Goal: Information Seeking & Learning: Learn about a topic

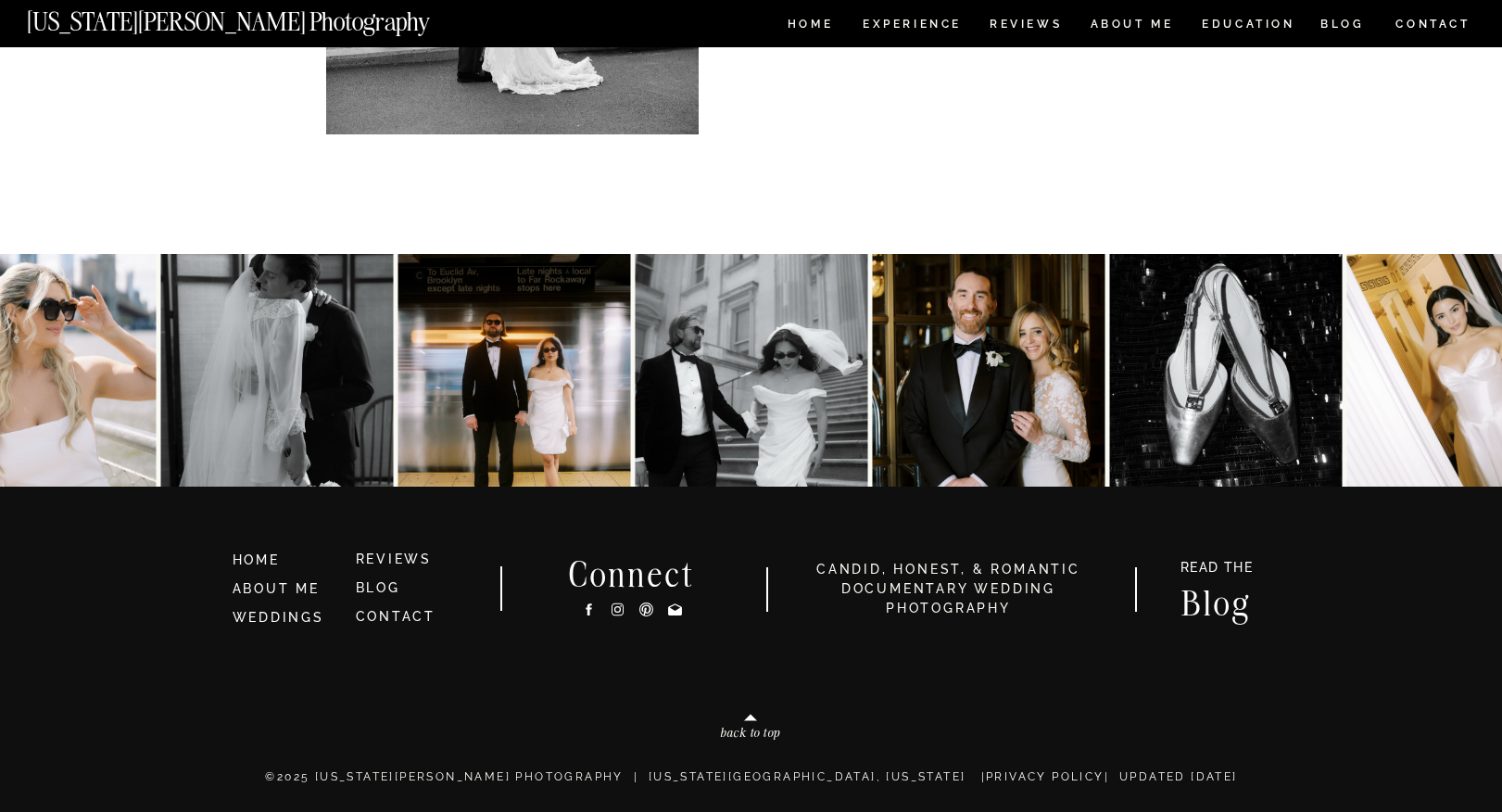
scroll to position [14340, 0]
click at [286, 625] on link "WEDDINGS" at bounding box center [278, 618] width 91 height 15
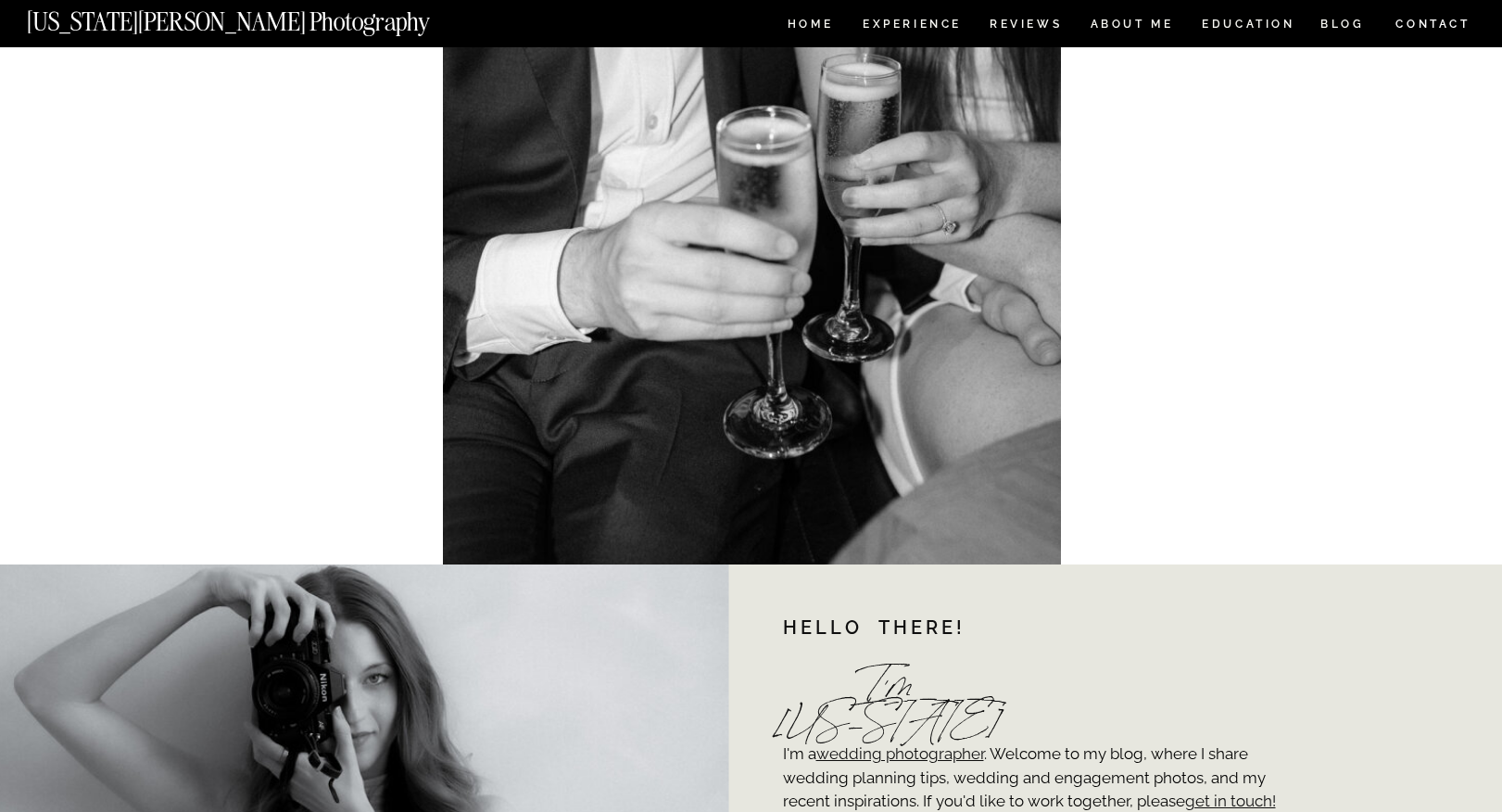
scroll to position [13593, 0]
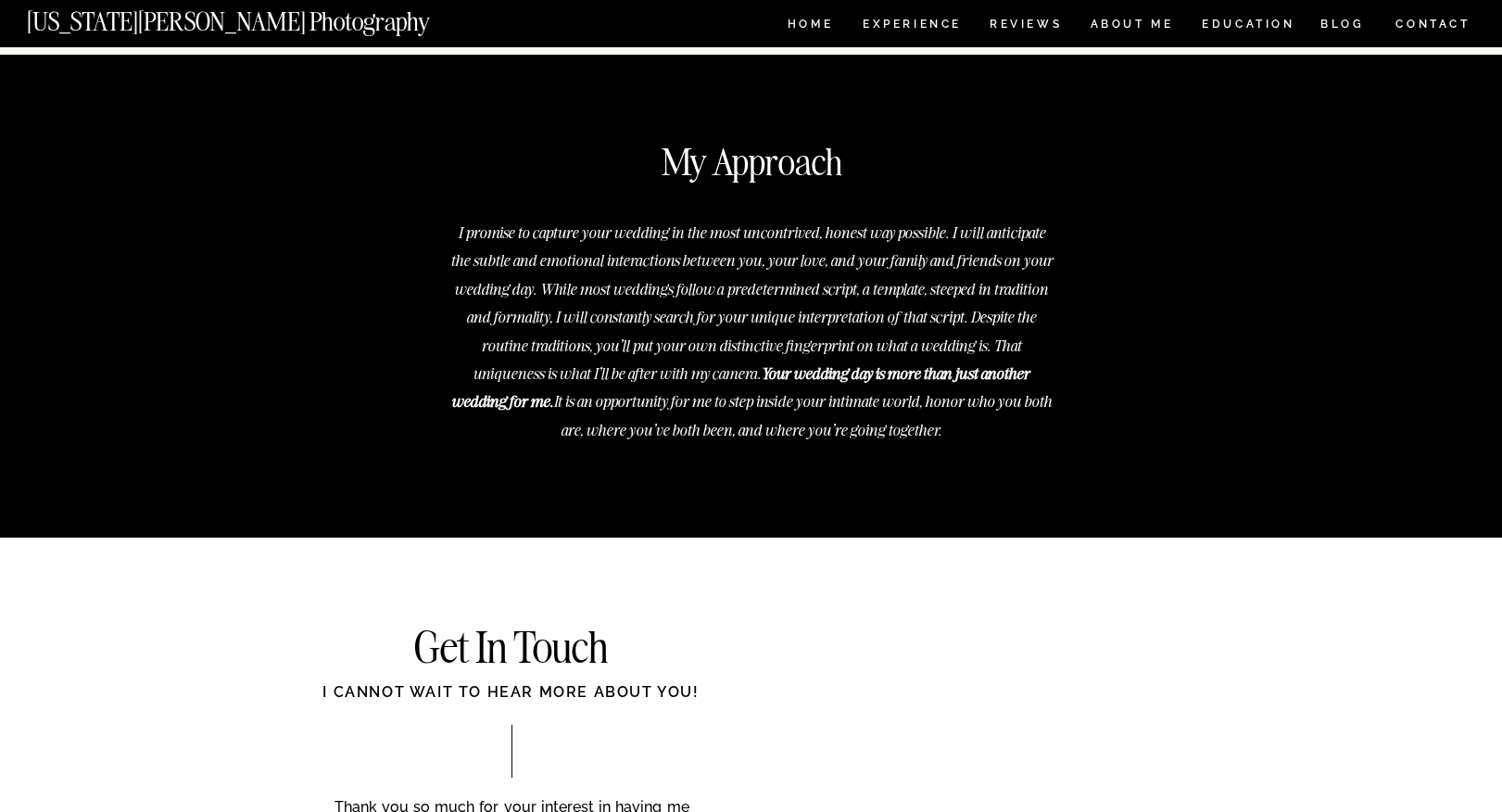
scroll to position [6293, 0]
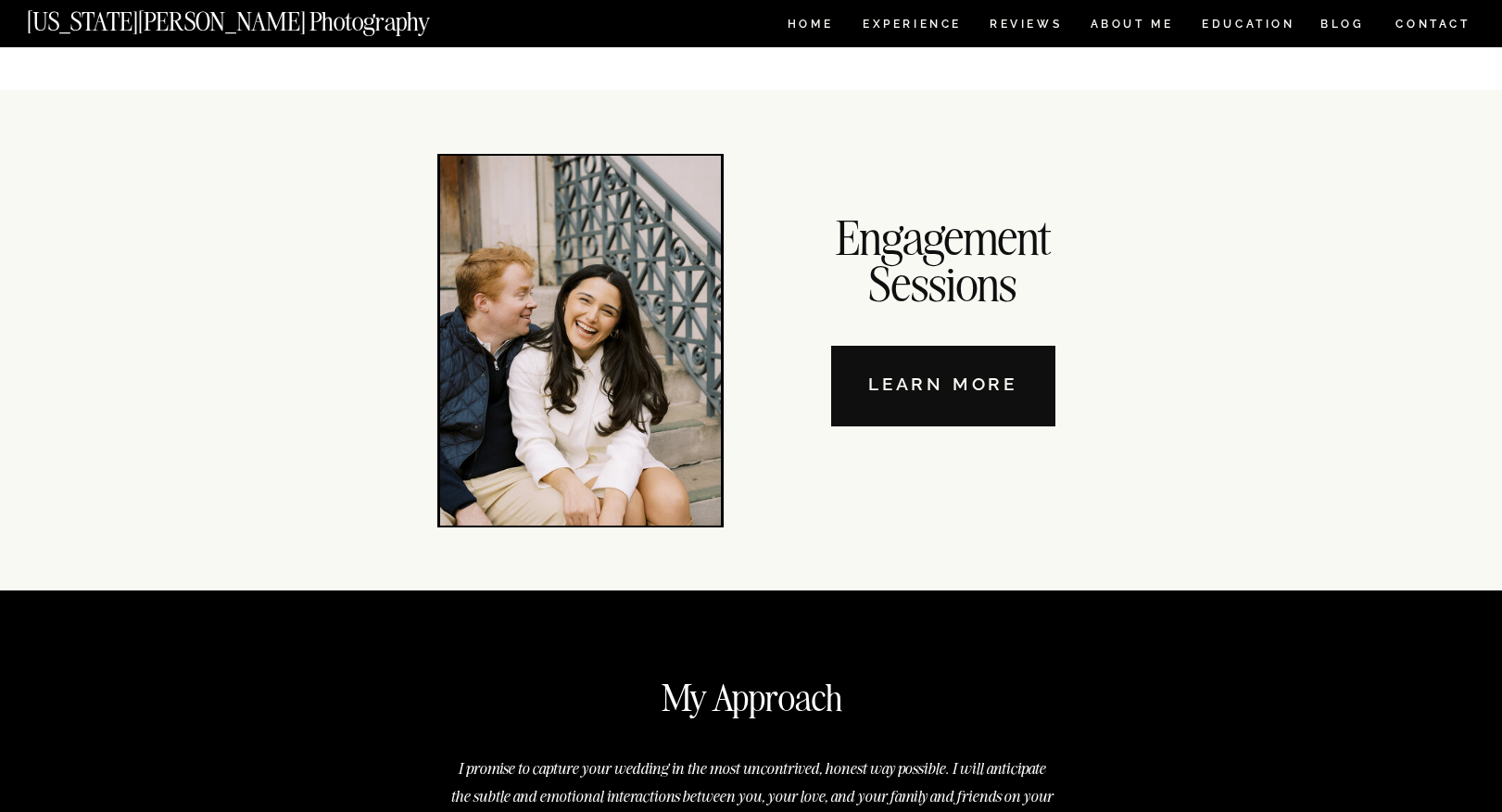
click at [933, 403] on nav "Learn More" at bounding box center [943, 386] width 224 height 81
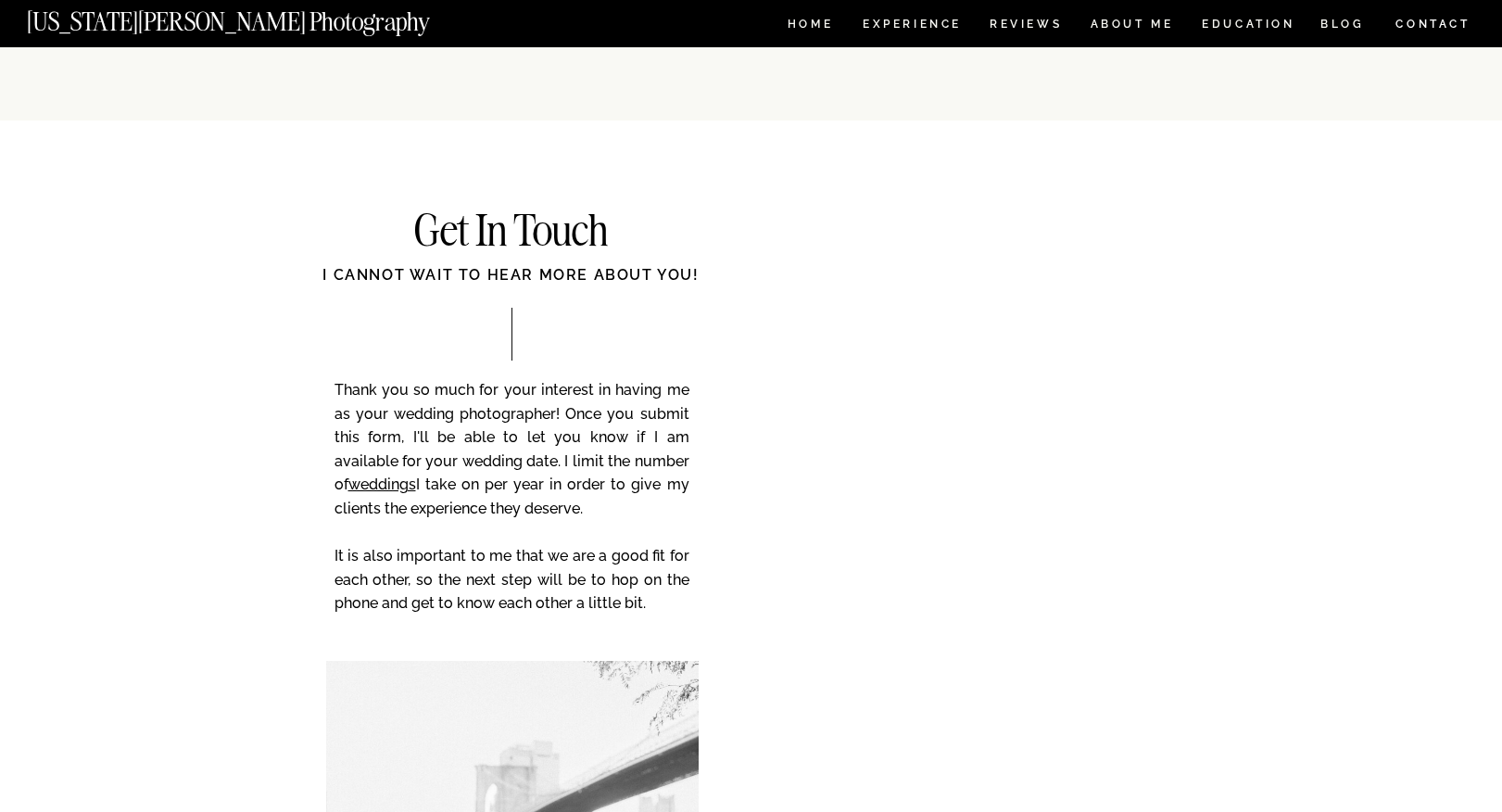
scroll to position [5261, 0]
